Goal: Check status: Check status

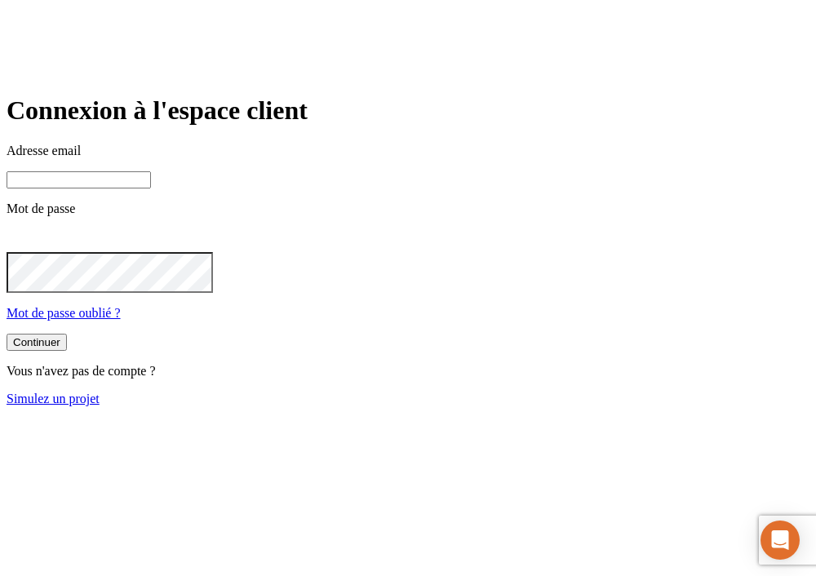
click at [151, 189] on input at bounding box center [79, 179] width 144 height 17
paste input "[PERSON_NAME][DOMAIN_NAME][EMAIL_ADDRESS][DOMAIN_NAME]"
type input "james.bond+6215@nalo.fr"
click at [359, 392] on form "Connexion à l'espace client Adresse email james.bond+6215@nalo.fr Mot de passe …" at bounding box center [408, 251] width 803 height 312
click at [67, 351] on button "Continuer" at bounding box center [37, 342] width 60 height 17
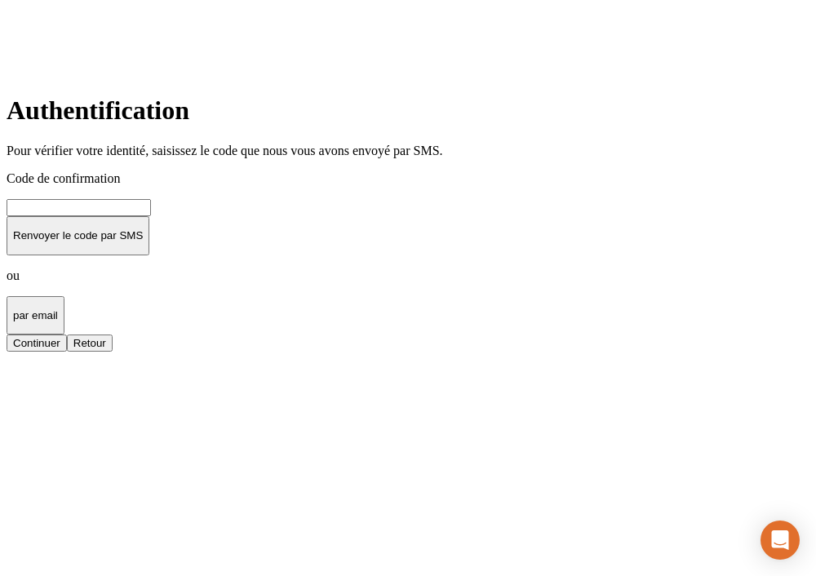
click at [151, 216] on input at bounding box center [79, 207] width 144 height 17
type input "000000"
click at [60, 349] on div "Continuer" at bounding box center [36, 343] width 47 height 12
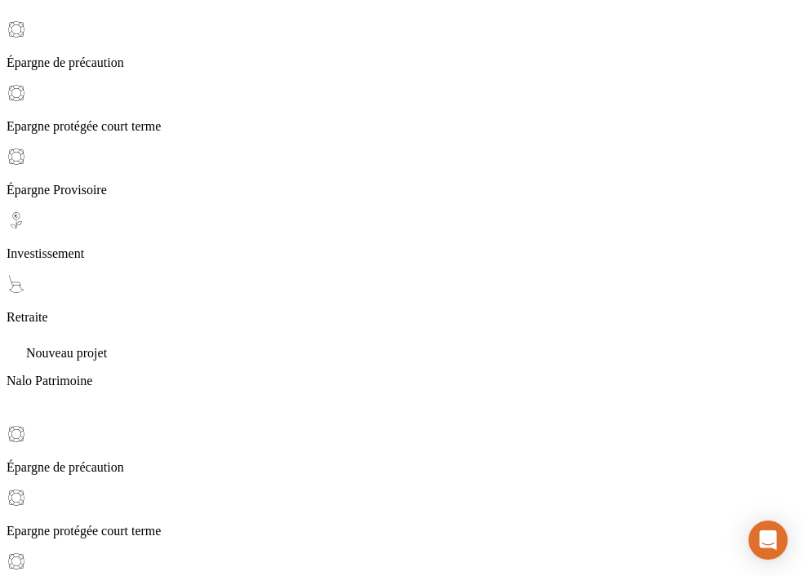
scroll to position [269, 0]
